Goal: Transaction & Acquisition: Purchase product/service

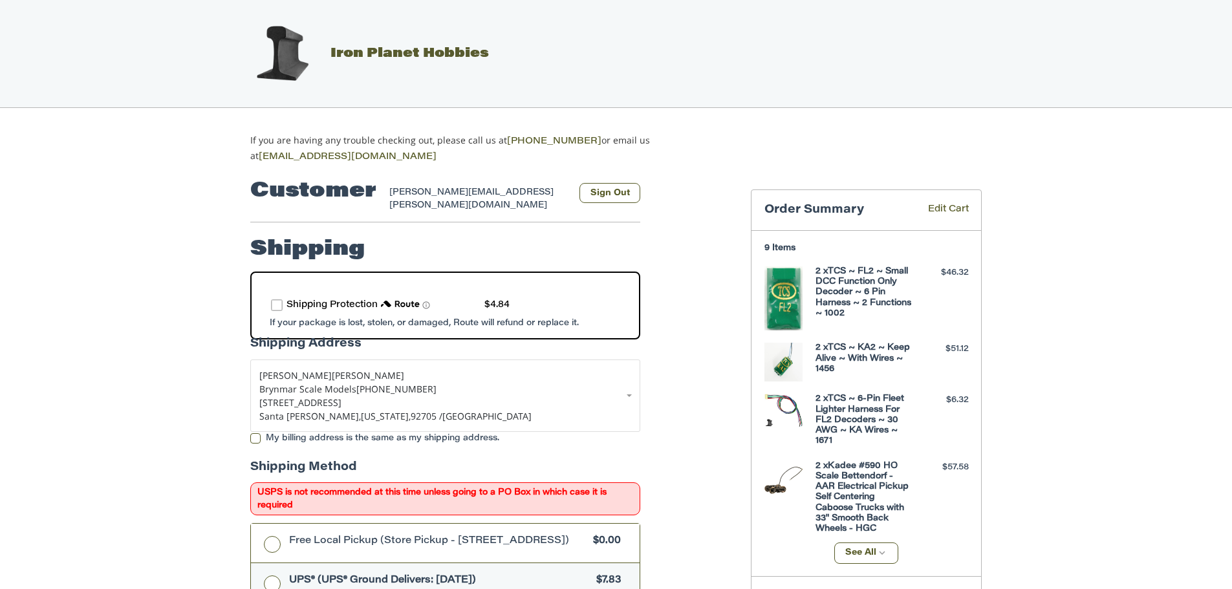
click at [274, 300] on label "route shipping protection selector element" at bounding box center [277, 306] width 12 height 12
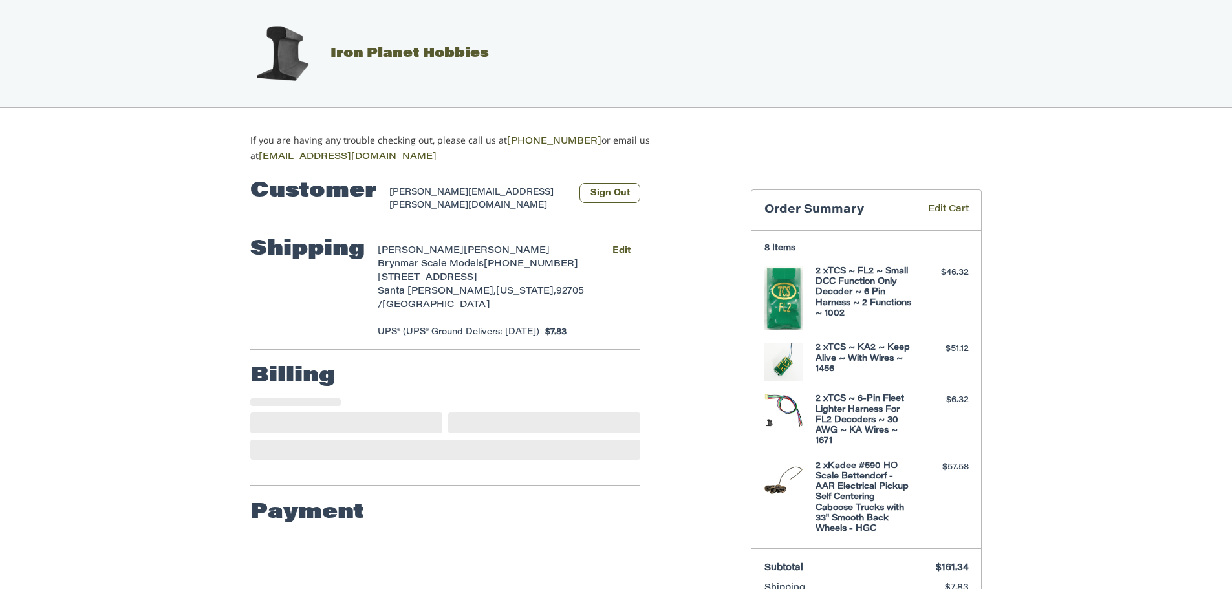
select select "**"
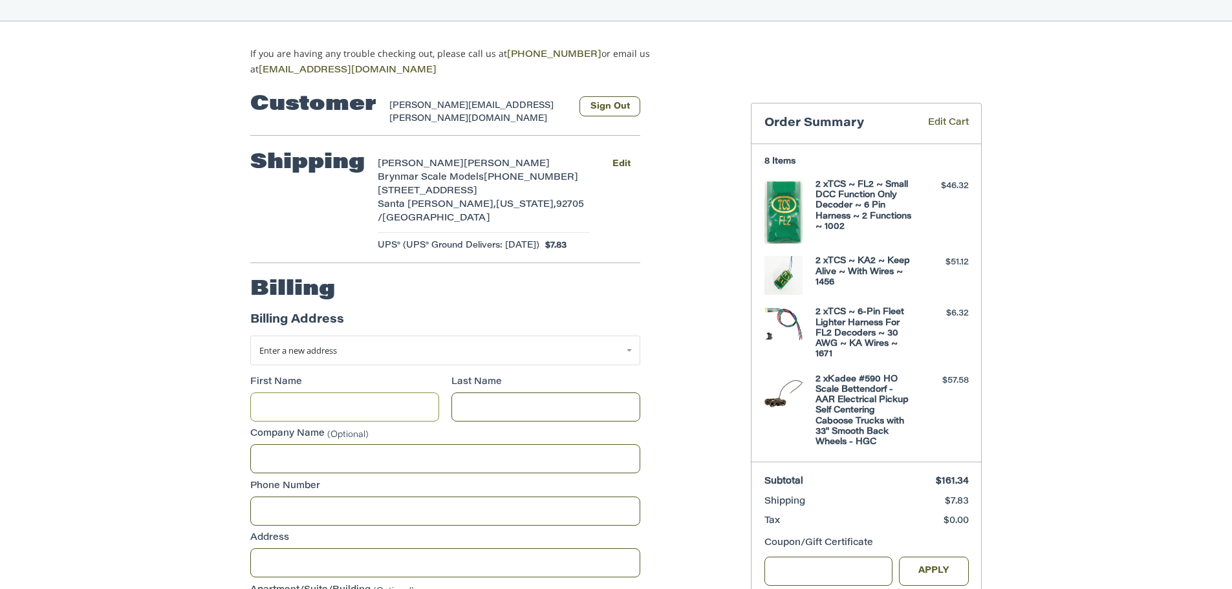
scroll to position [77, 0]
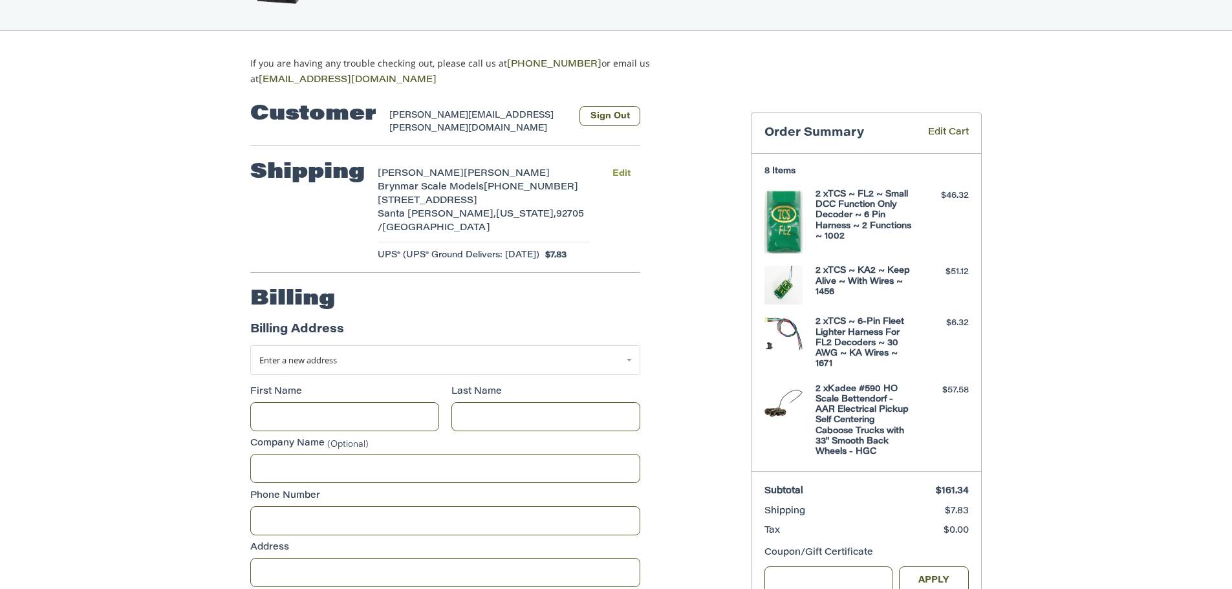
click at [621, 165] on button "Edit" at bounding box center [621, 173] width 38 height 19
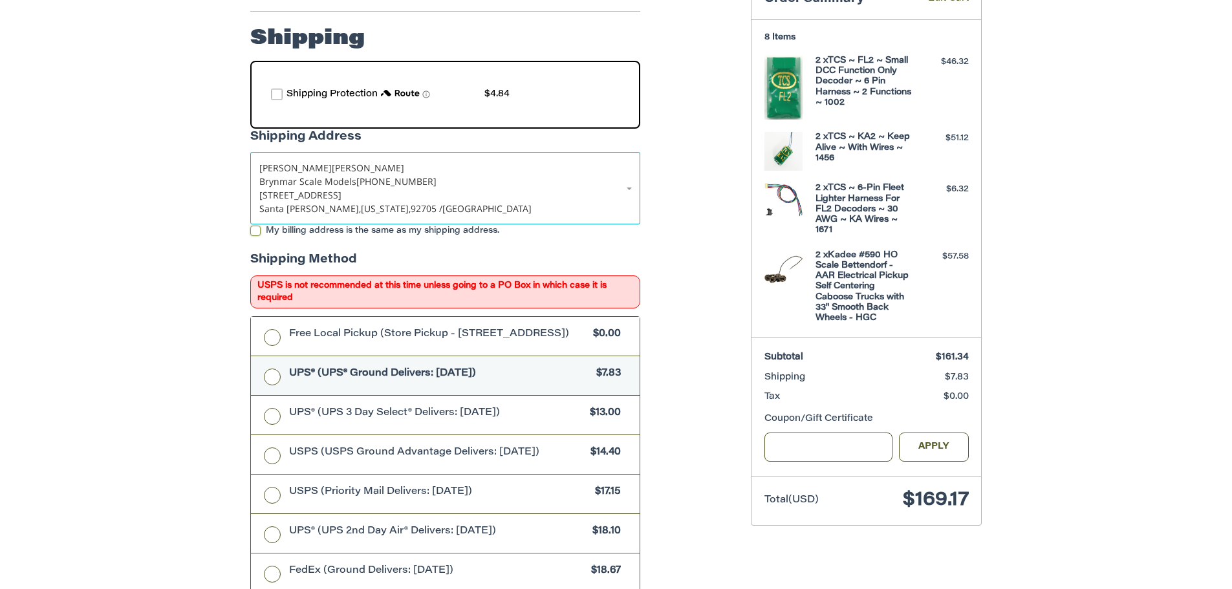
scroll to position [146, 0]
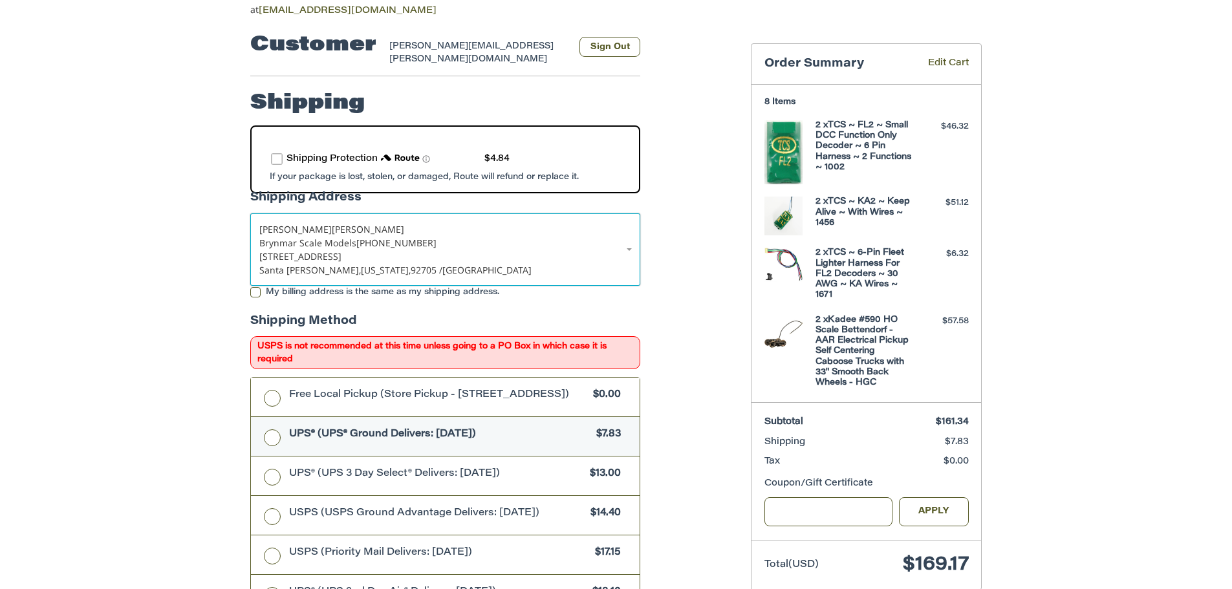
click at [628, 236] on p "Brynmar Scale Models [PHONE_NUMBER]" at bounding box center [445, 243] width 372 height 14
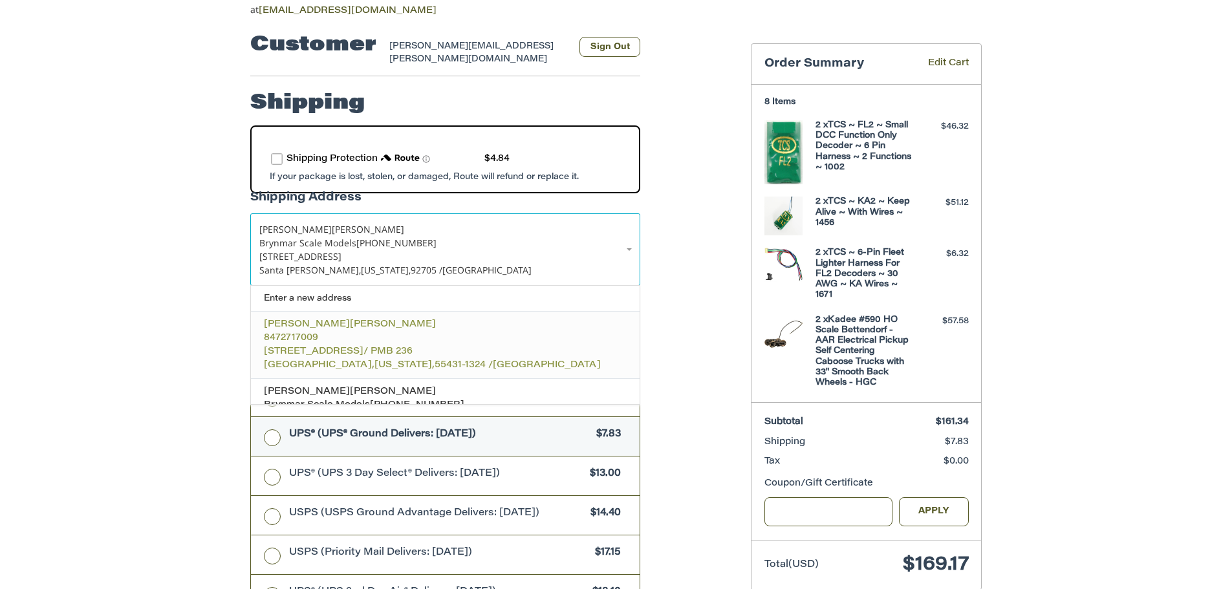
click at [358, 347] on span "[STREET_ADDRESS]" at bounding box center [314, 351] width 100 height 9
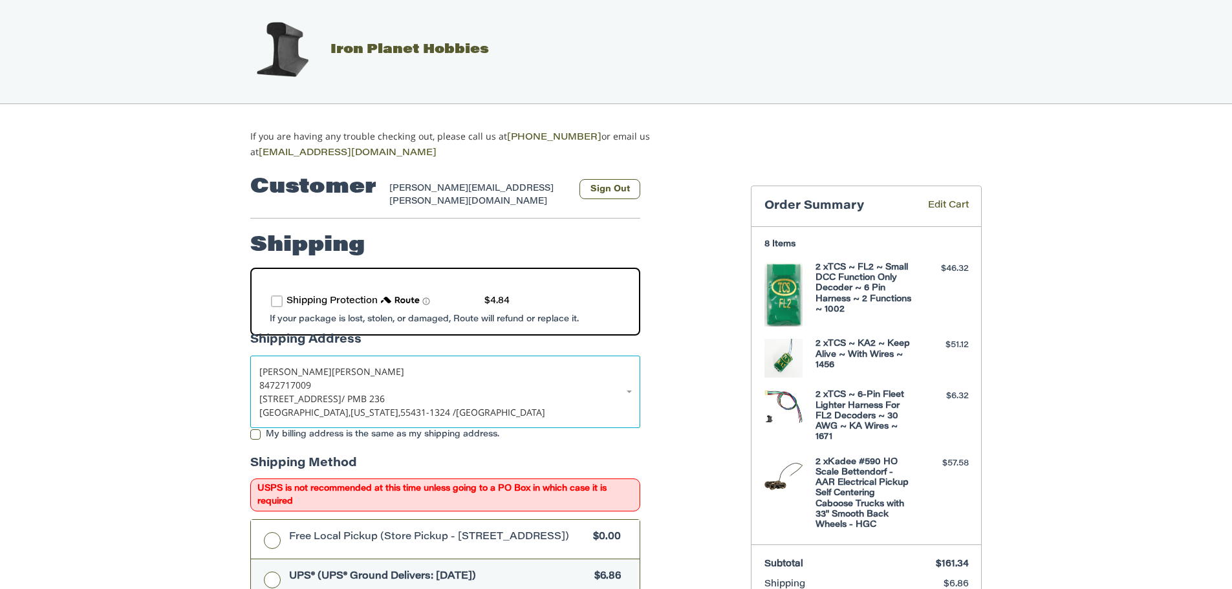
scroll to position [0, 0]
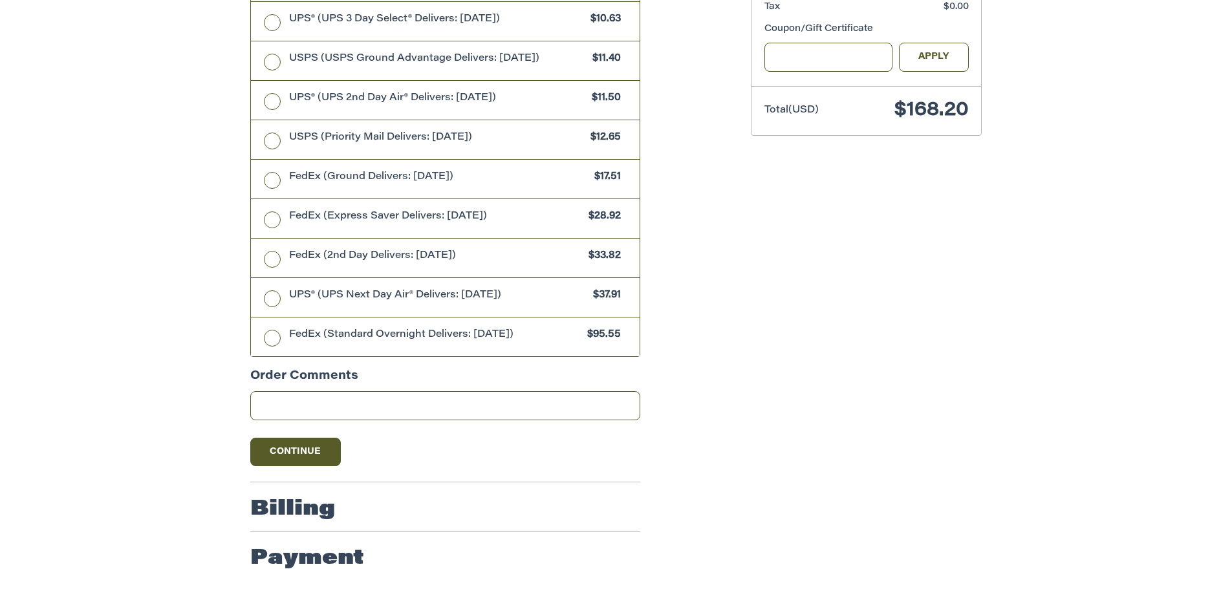
scroll to position [602, 0]
click at [290, 451] on button "Continue" at bounding box center [295, 451] width 91 height 28
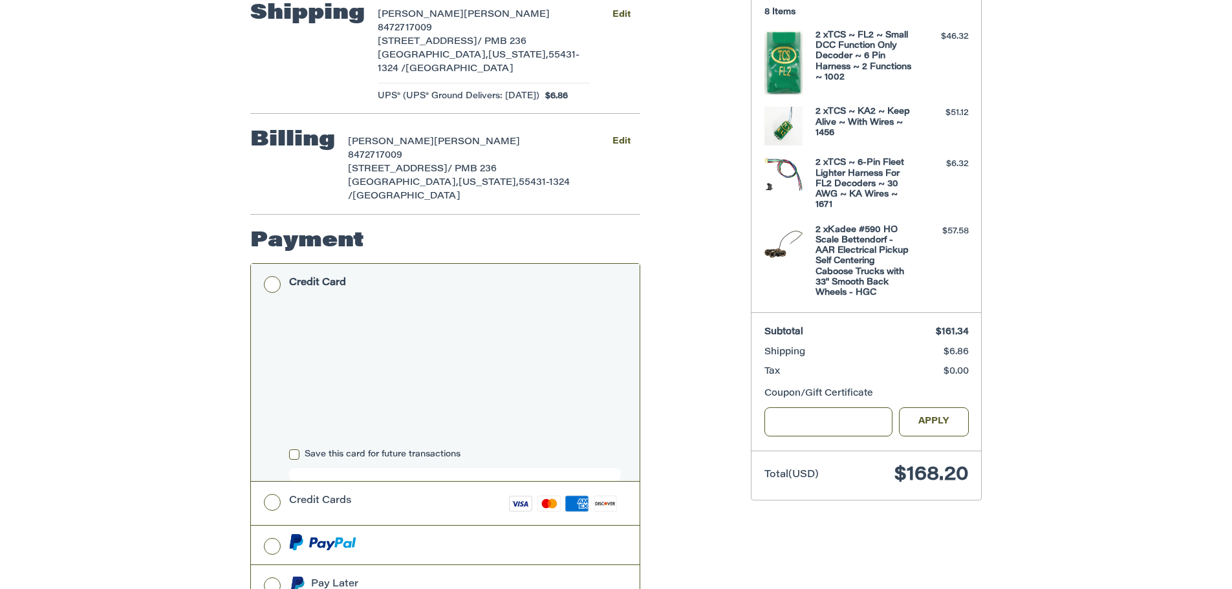
scroll to position [259, 0]
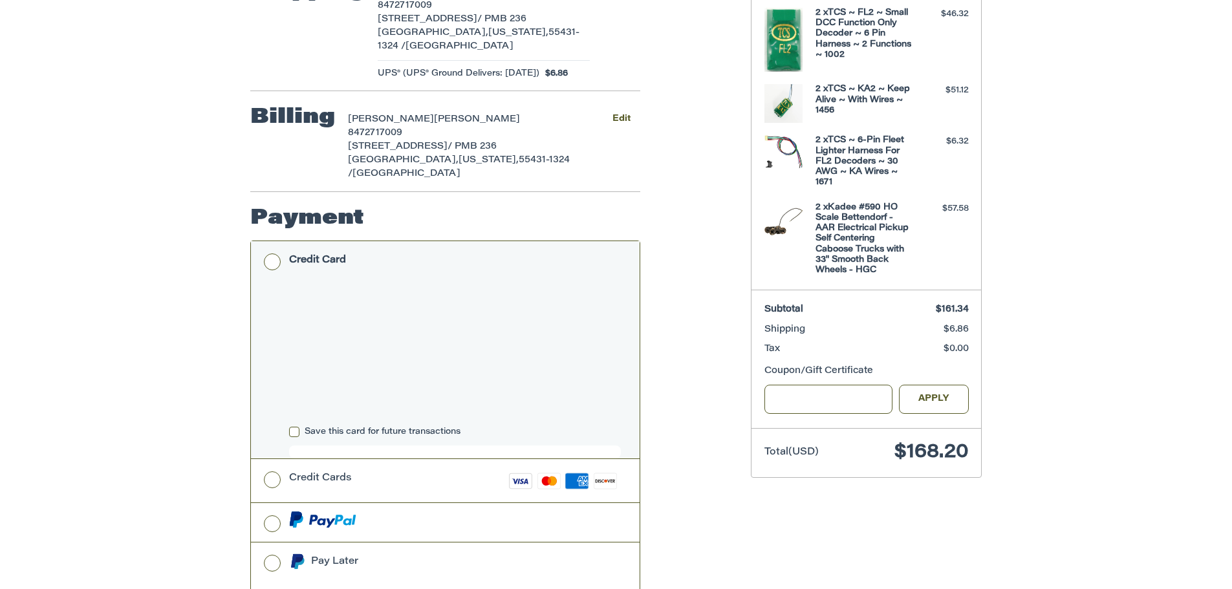
click at [187, 283] on div "Customer [PERSON_NAME][EMAIL_ADDRESS][PERSON_NAME][DOMAIN_NAME] Sign Out Shippi…" at bounding box center [616, 316] width 1232 height 821
click at [131, 269] on div "Customer [PERSON_NAME][EMAIL_ADDRESS][PERSON_NAME][DOMAIN_NAME] Sign Out Shippi…" at bounding box center [616, 316] width 1232 height 821
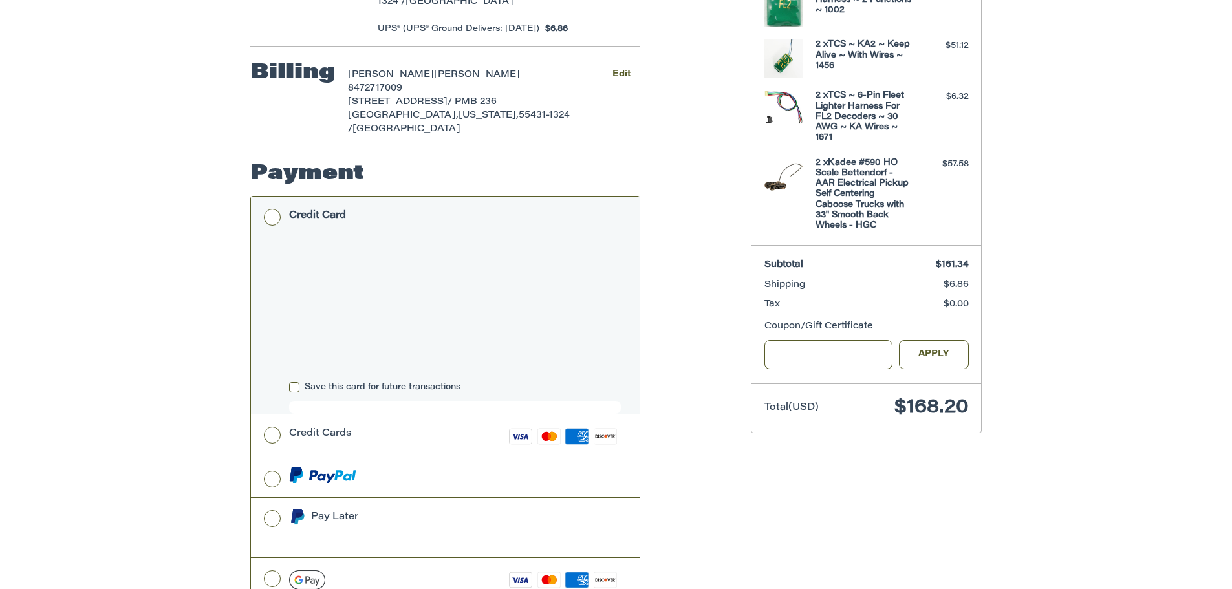
scroll to position [372, 0]
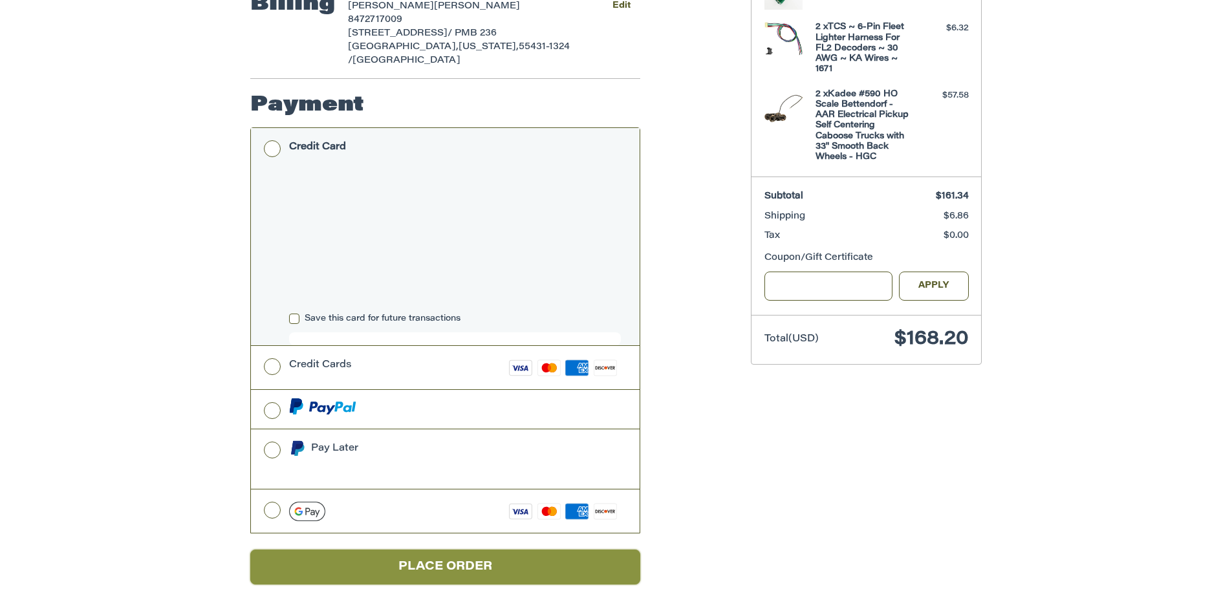
click at [434, 550] on button "Place Order" at bounding box center [445, 568] width 390 height 36
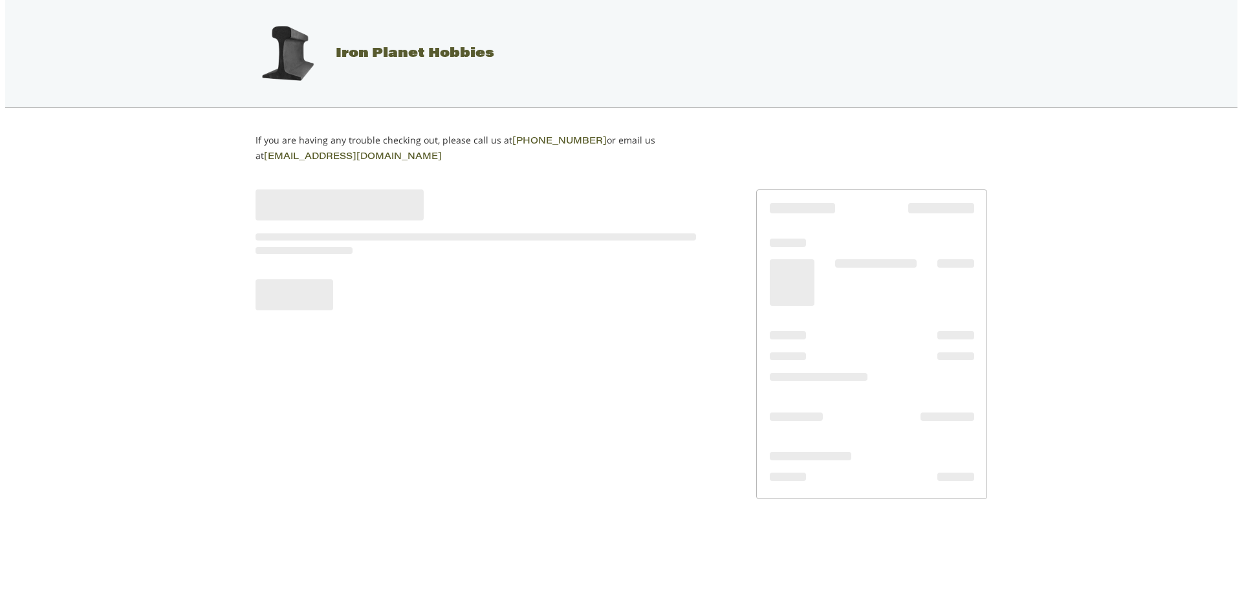
scroll to position [0, 0]
